Goal: Register for event/course

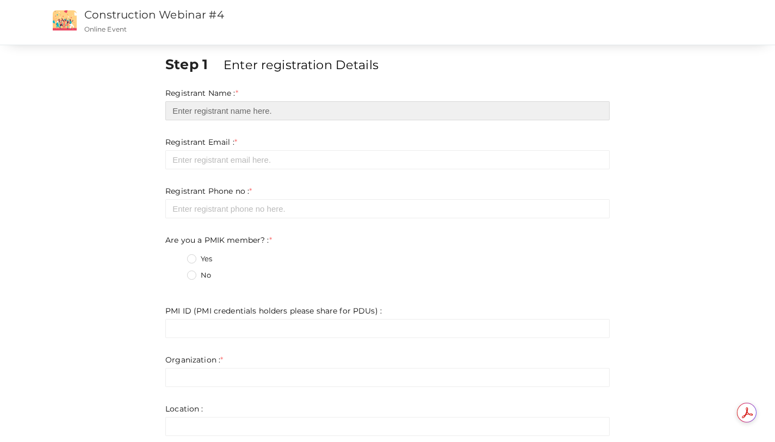
click at [220, 114] on input "text" at bounding box center [387, 110] width 444 height 19
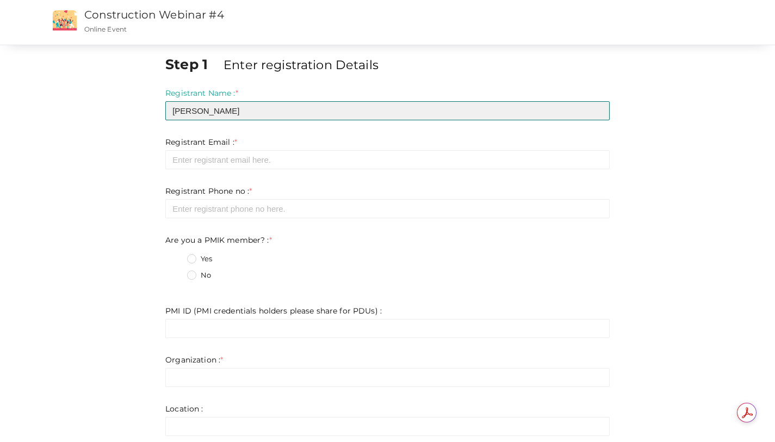
type input "[PERSON_NAME]"
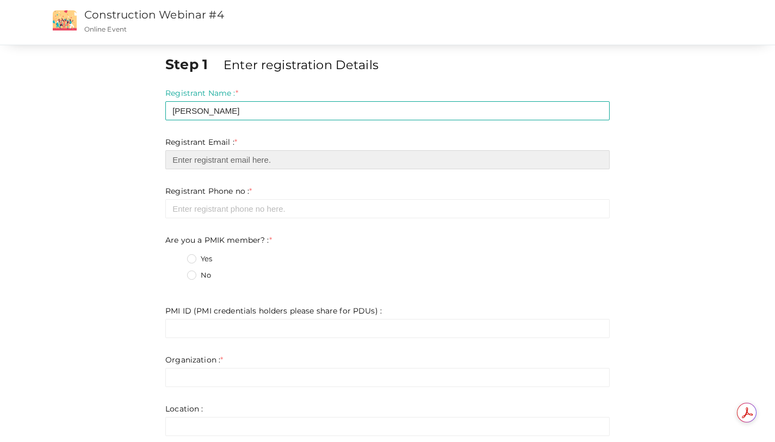
click at [194, 165] on input "email" at bounding box center [387, 159] width 444 height 19
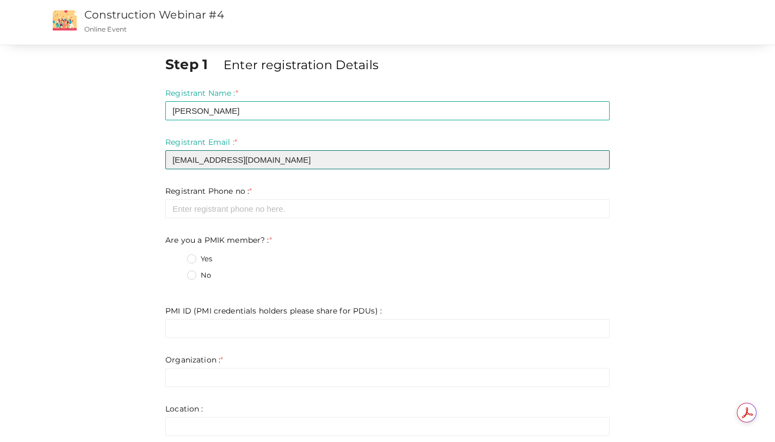
type input "[EMAIL_ADDRESS][DOMAIN_NAME]"
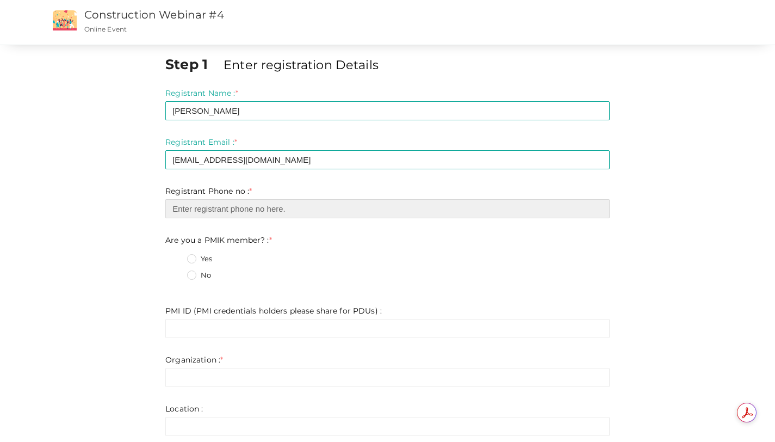
click at [196, 211] on input "number" at bounding box center [387, 208] width 444 height 19
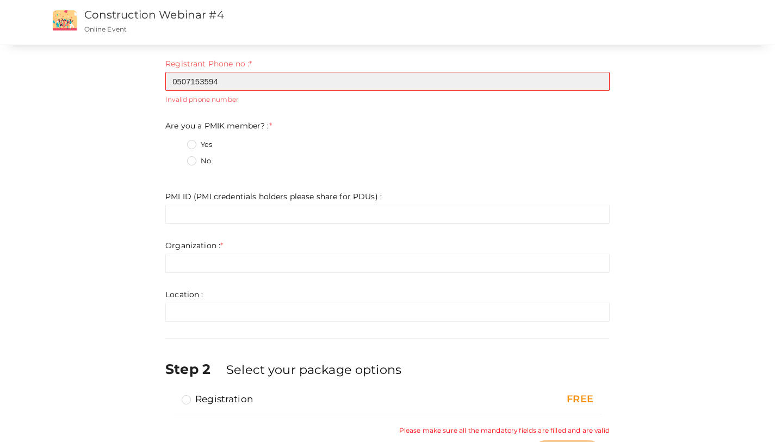
scroll to position [115, 0]
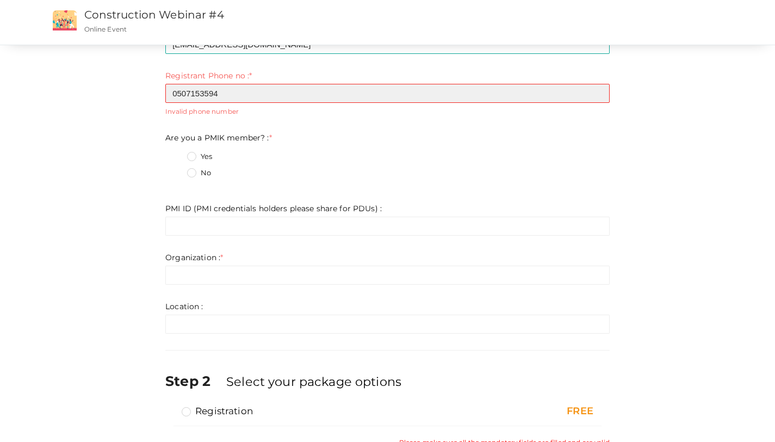
drag, startPoint x: 176, startPoint y: 95, endPoint x: 161, endPoint y: 96, distance: 15.2
click at [161, 96] on div "Step 1 Enter registration Details Registrant Name : * [PERSON_NAME] Required. I…" at bounding box center [387, 210] width 461 height 543
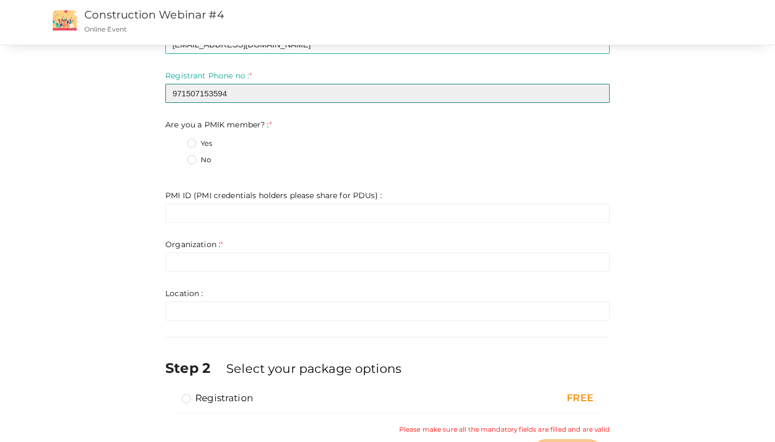
type input "971507153594"
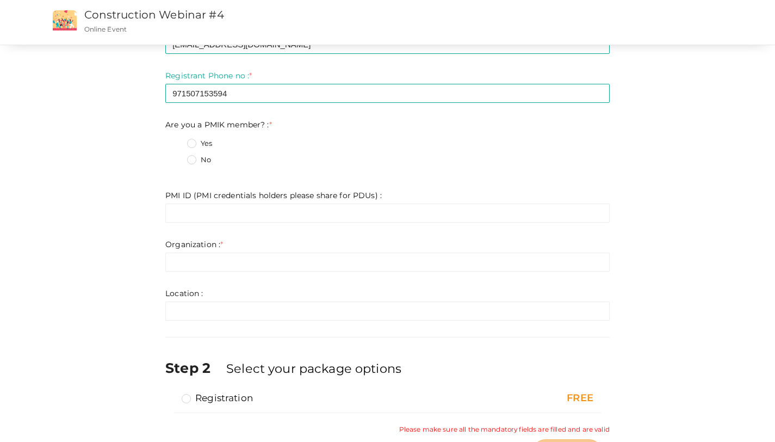
click at [188, 159] on label "No" at bounding box center [199, 160] width 24 height 11
click at [176, 157] on member\?\+1 "No" at bounding box center [176, 157] width 0 height 0
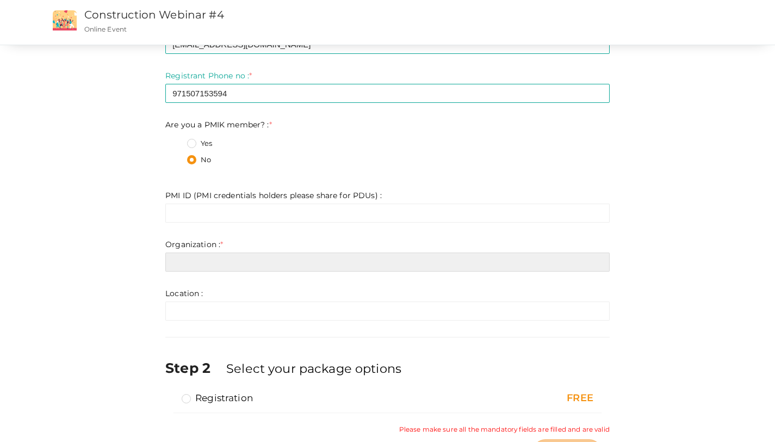
click at [200, 262] on input "text" at bounding box center [387, 261] width 444 height 19
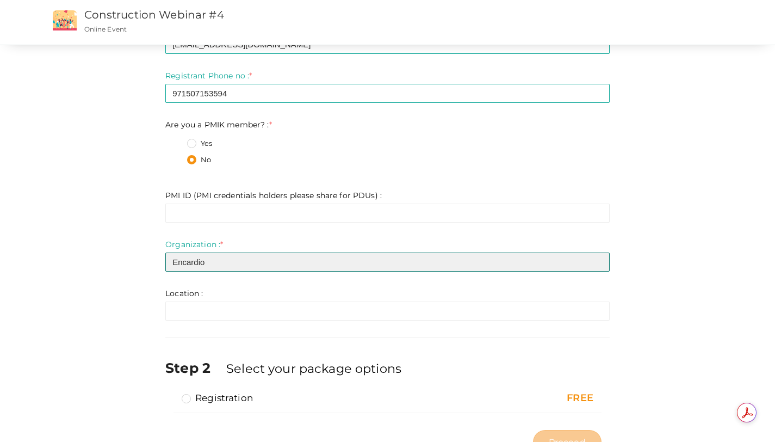
type input "Encardio"
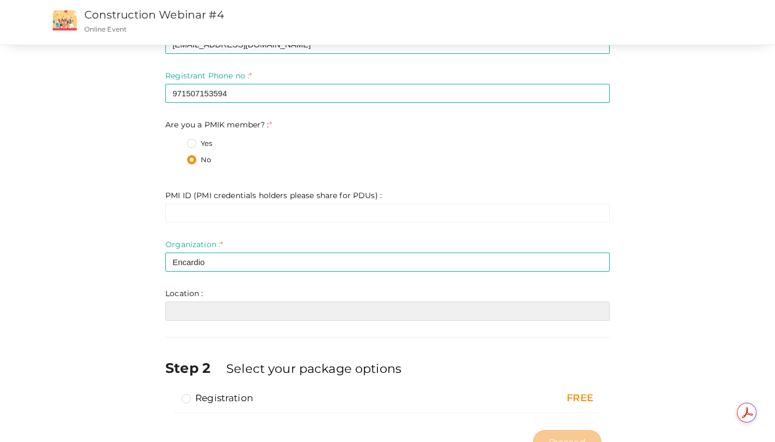
click at [180, 306] on input "text" at bounding box center [387, 310] width 444 height 19
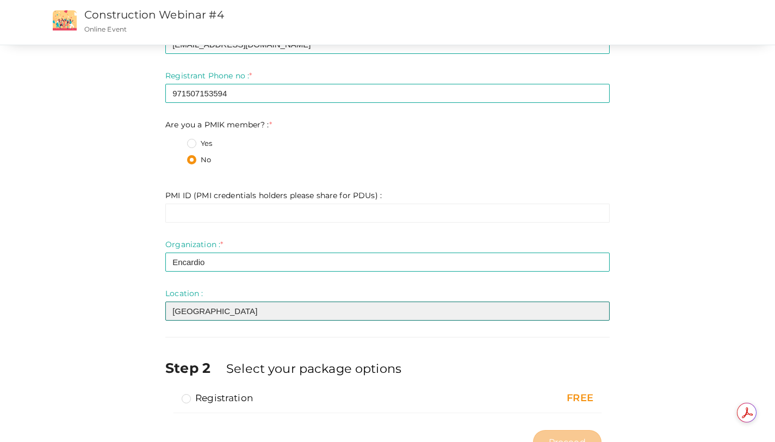
type input "[GEOGRAPHIC_DATA]"
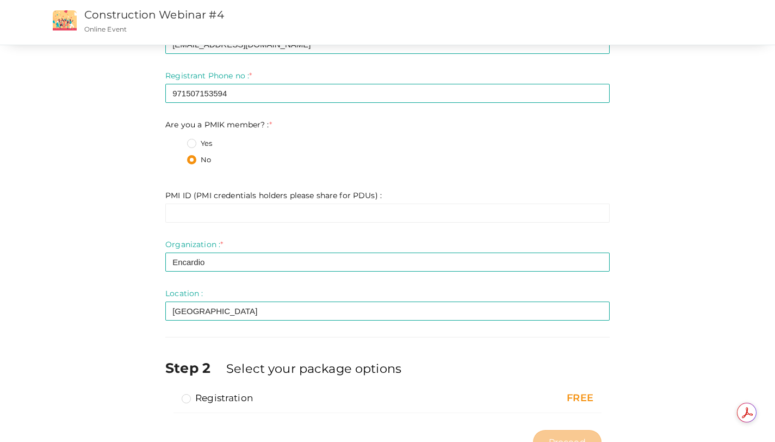
click at [211, 396] on label "Registration" at bounding box center [217, 397] width 71 height 13
click at [171, 393] on input "Registration" at bounding box center [171, 393] width 0 height 0
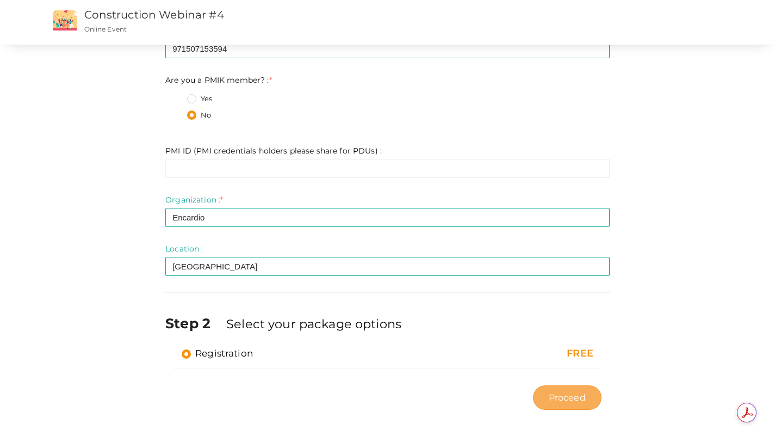
click at [571, 392] on span "Proceed" at bounding box center [567, 397] width 37 height 13
type input "N/A"
